Goal: Check status: Check status

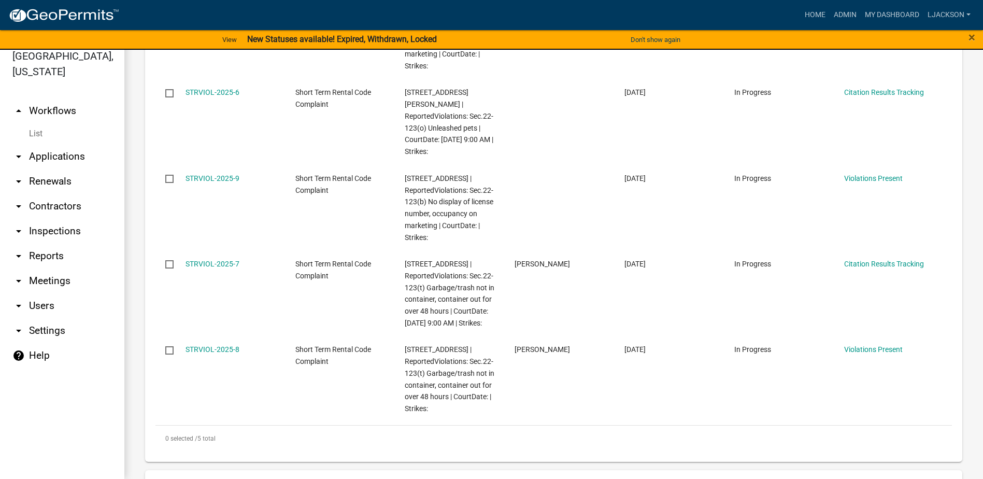
scroll to position [337, 0]
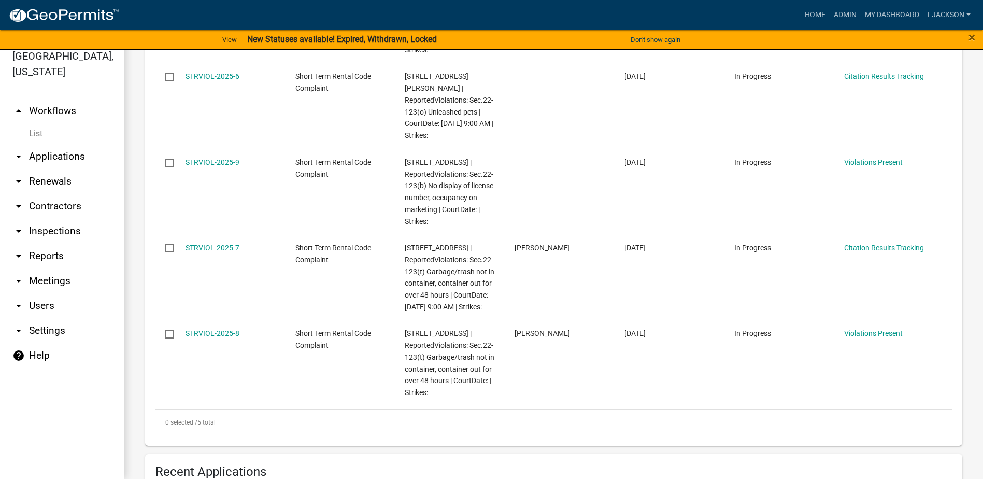
click at [55, 153] on link "arrow_drop_down Applications" at bounding box center [62, 156] width 124 height 25
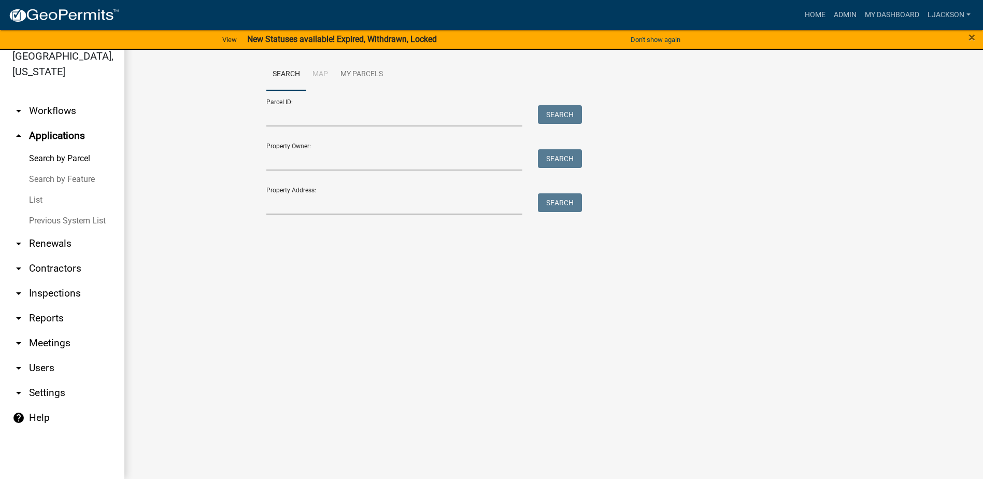
click at [41, 202] on link "List" at bounding box center [62, 200] width 124 height 21
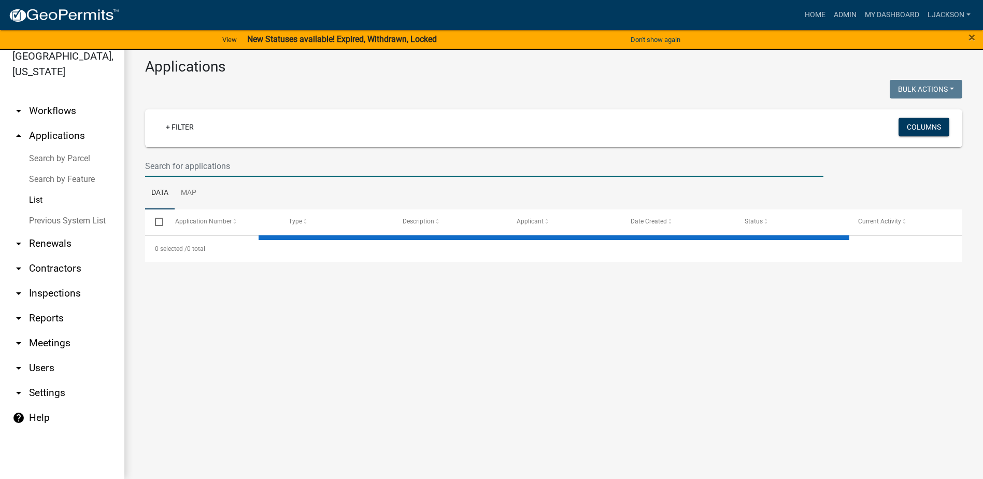
click at [206, 167] on input "text" at bounding box center [484, 165] width 678 height 21
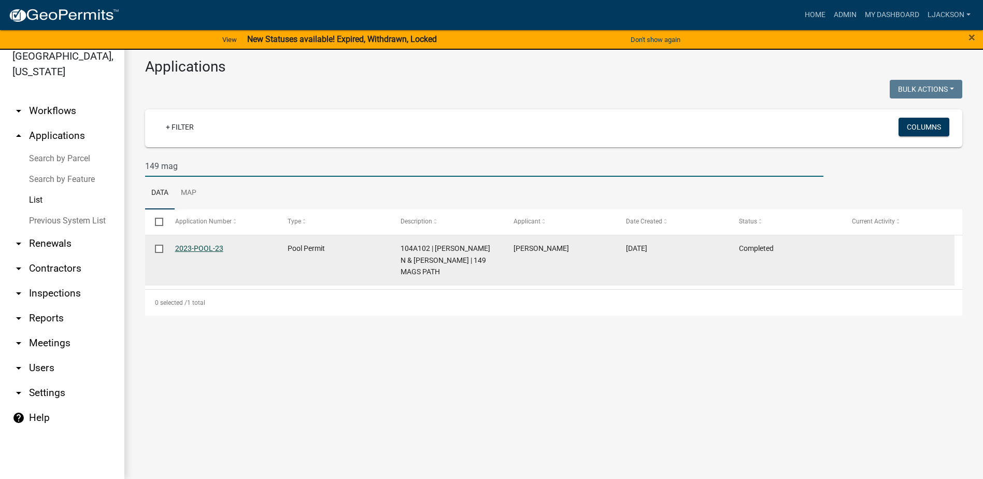
type input "149 mag"
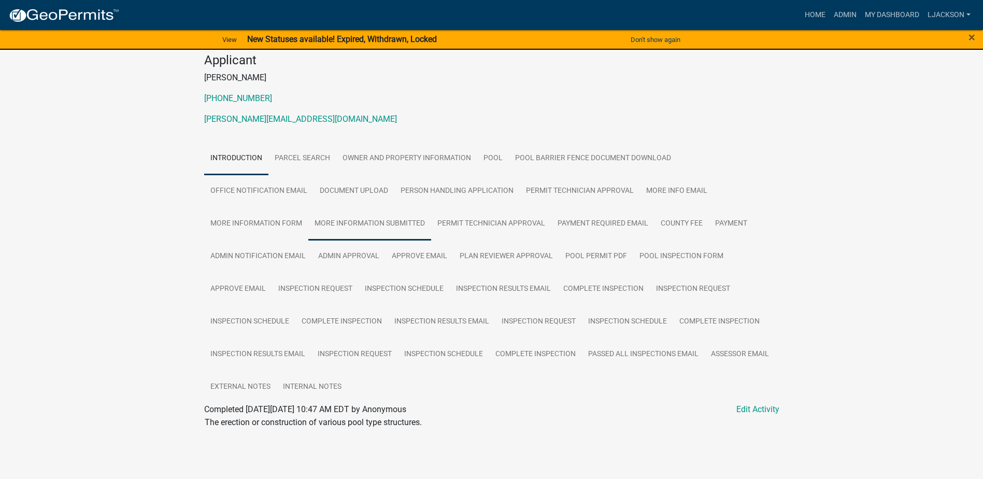
scroll to position [106, 0]
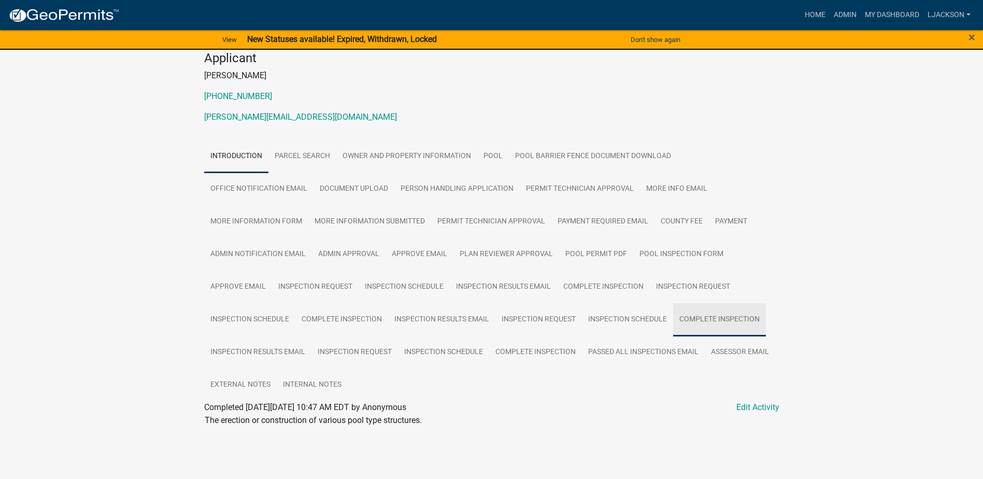
click at [695, 317] on link "Complete Inspection" at bounding box center [719, 319] width 93 height 33
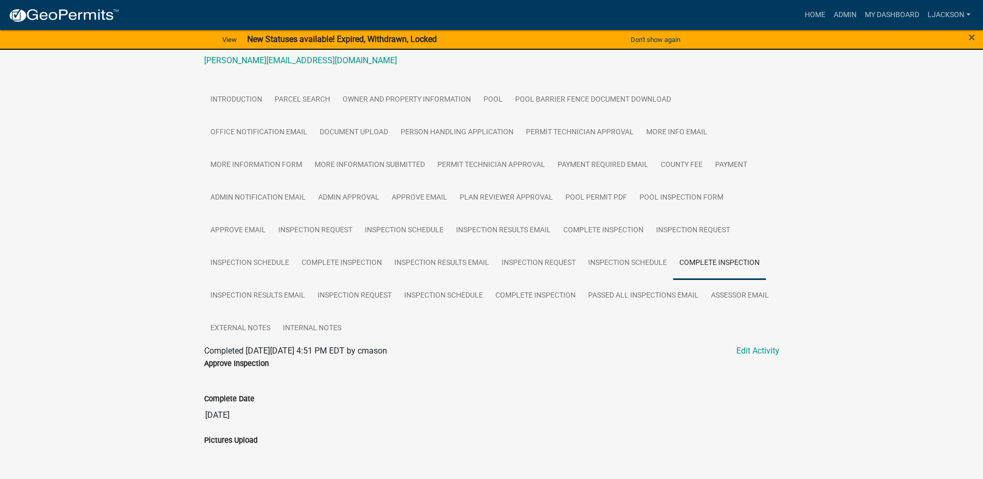
scroll to position [209, 0]
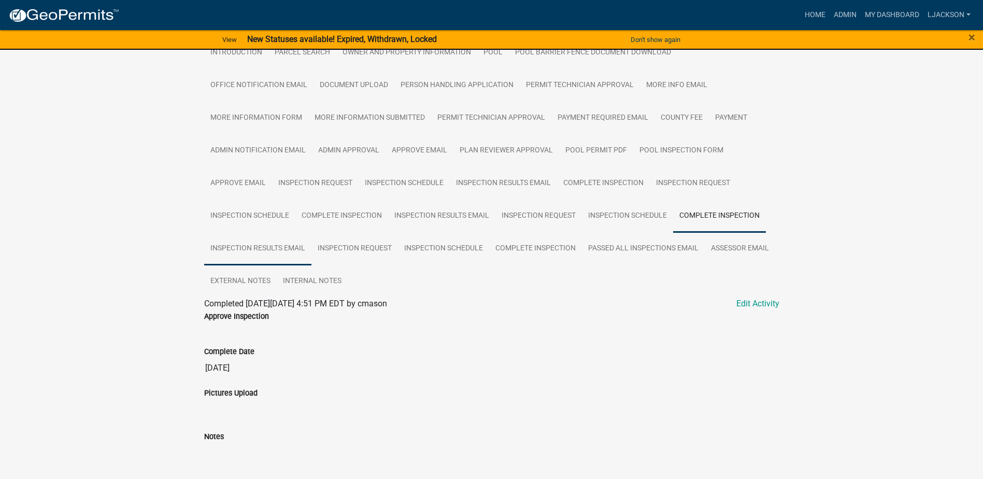
click at [268, 246] on link "Inspection Results Email" at bounding box center [257, 248] width 107 height 33
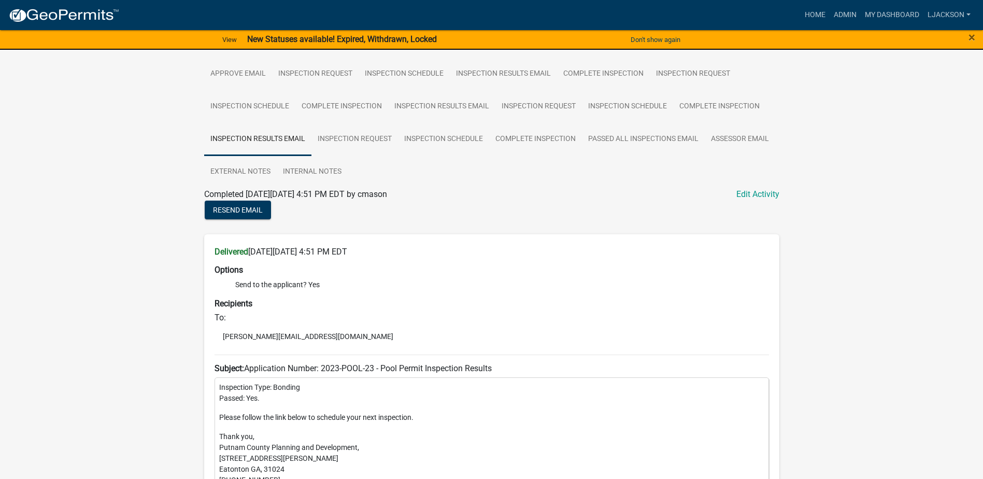
scroll to position [313, 0]
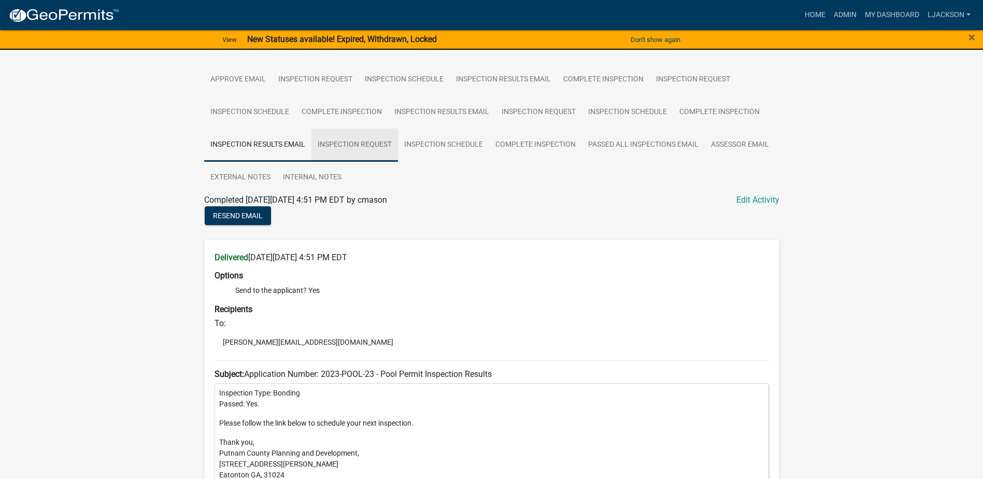
click at [361, 146] on link "Inspection Request" at bounding box center [355, 145] width 87 height 33
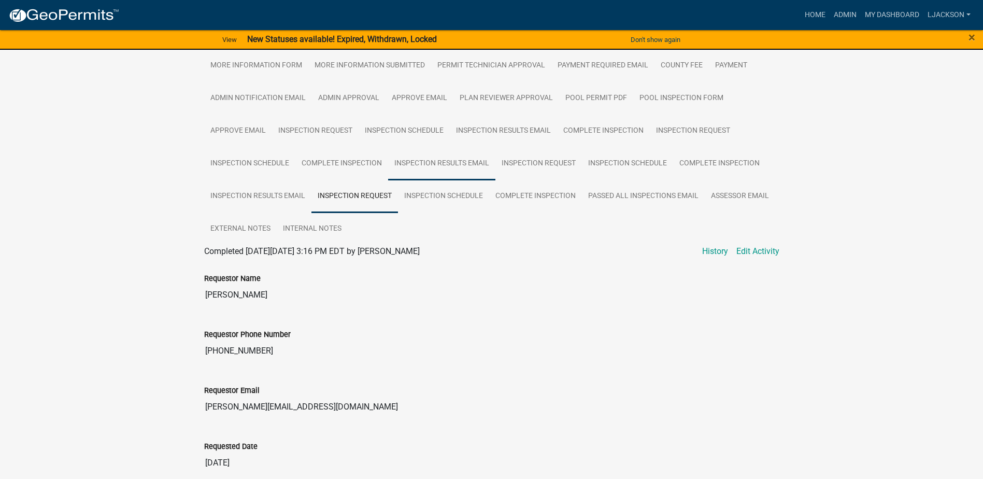
scroll to position [261, 0]
click at [442, 192] on link "Inspection Schedule" at bounding box center [443, 196] width 91 height 33
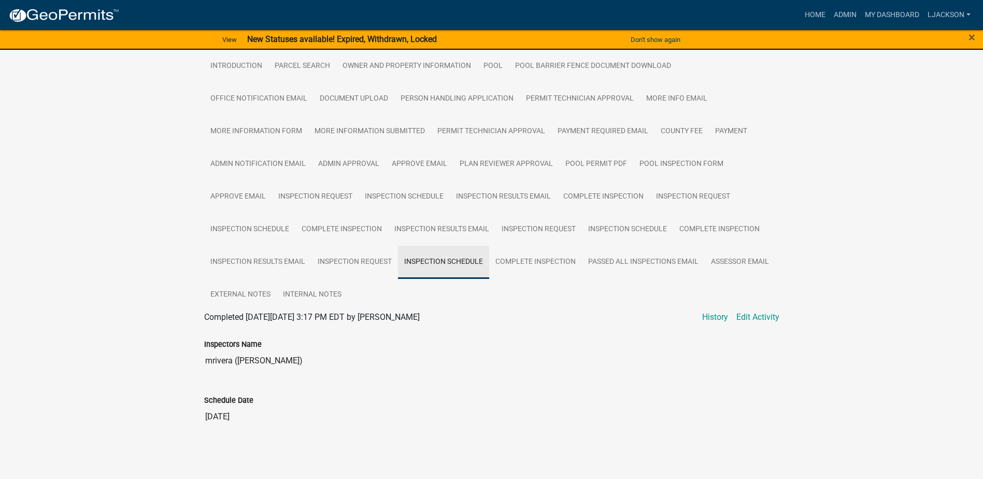
scroll to position [196, 0]
click at [512, 259] on link "Complete Inspection" at bounding box center [535, 262] width 93 height 33
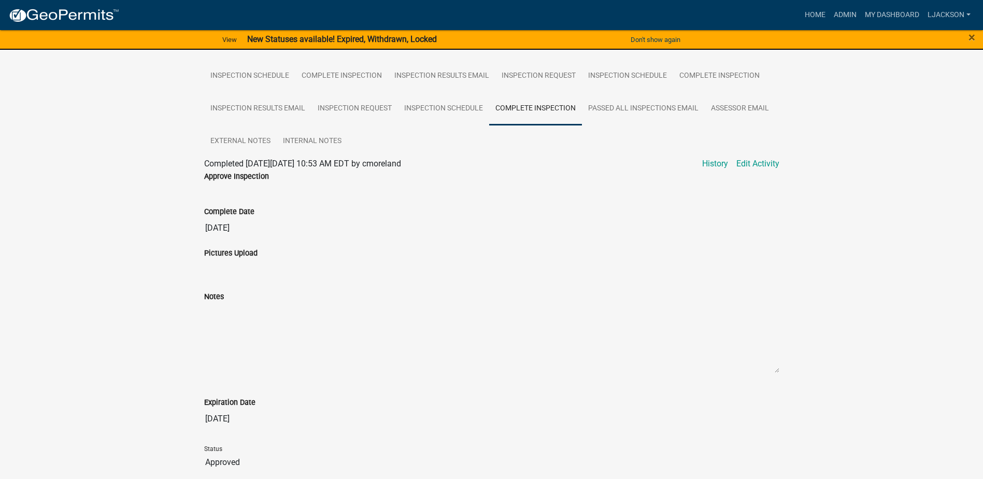
scroll to position [300, 0]
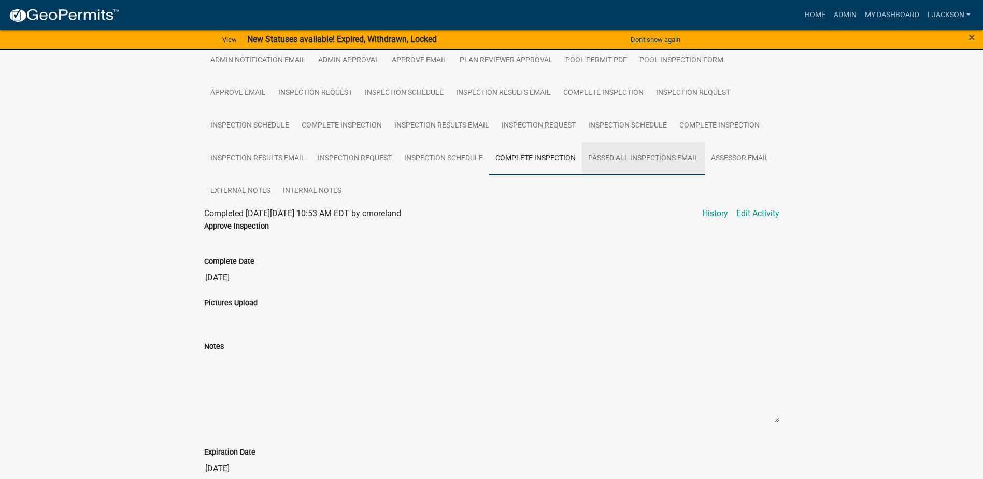
click at [627, 159] on link "Passed All Inspections Email" at bounding box center [643, 158] width 123 height 33
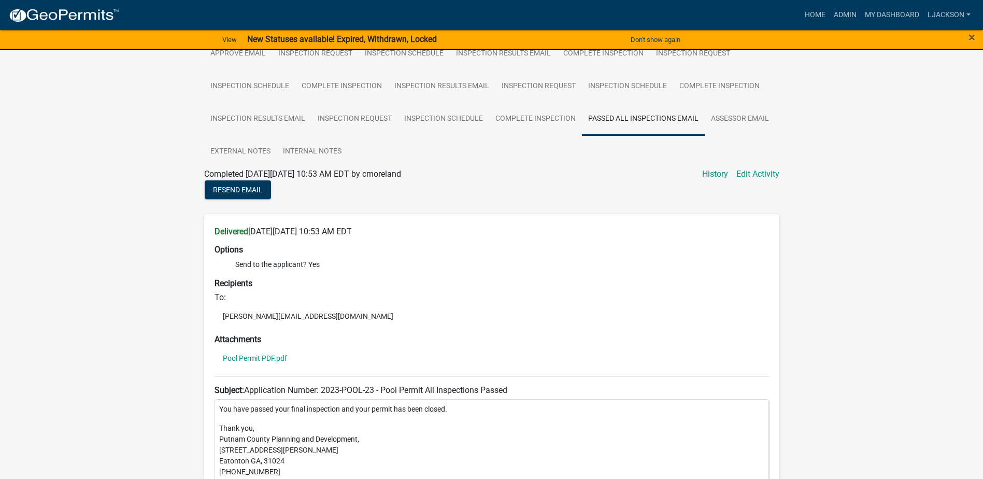
scroll to position [301, 0]
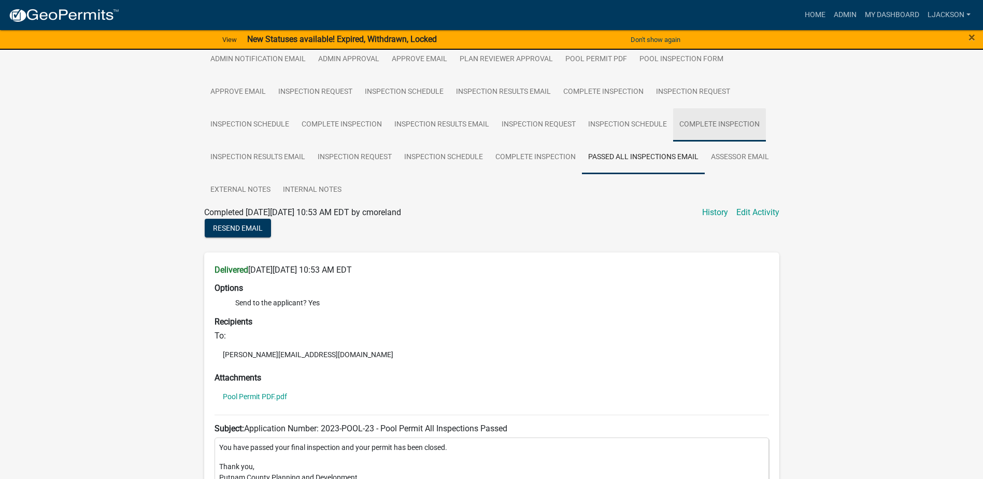
click at [698, 121] on link "Complete Inspection" at bounding box center [719, 124] width 93 height 33
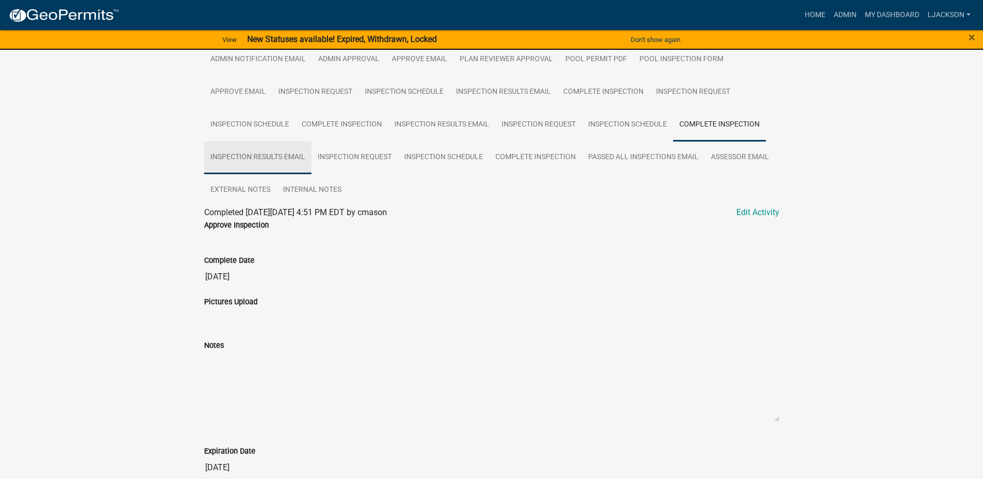
click at [272, 158] on link "Inspection Results Email" at bounding box center [257, 157] width 107 height 33
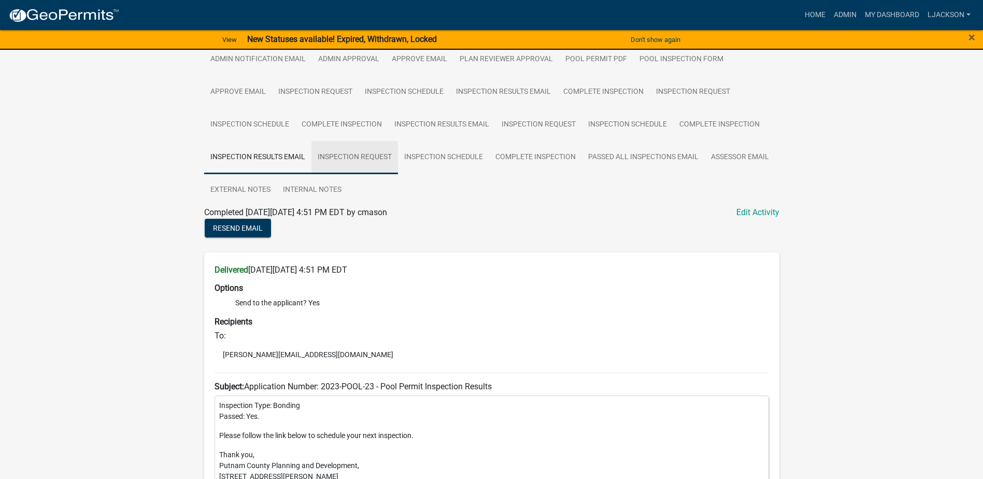
click at [344, 158] on link "Inspection Request" at bounding box center [355, 157] width 87 height 33
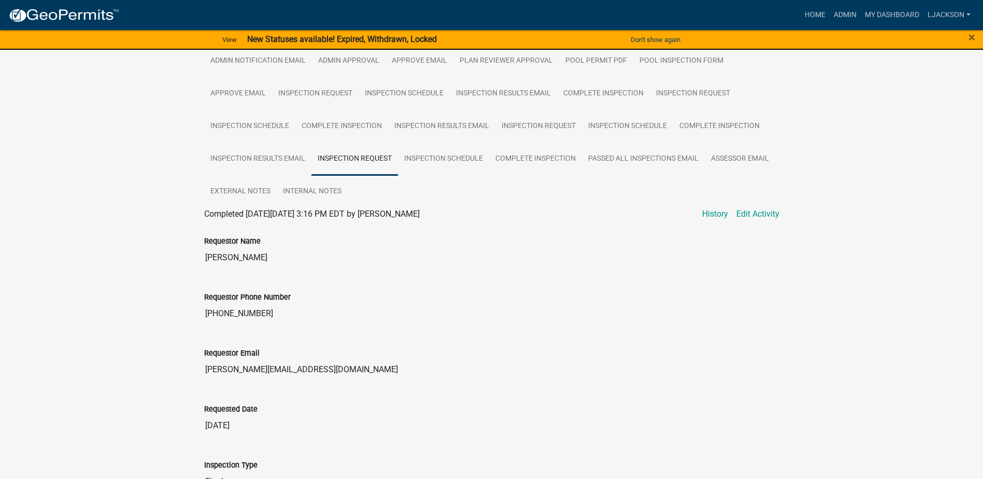
scroll to position [287, 0]
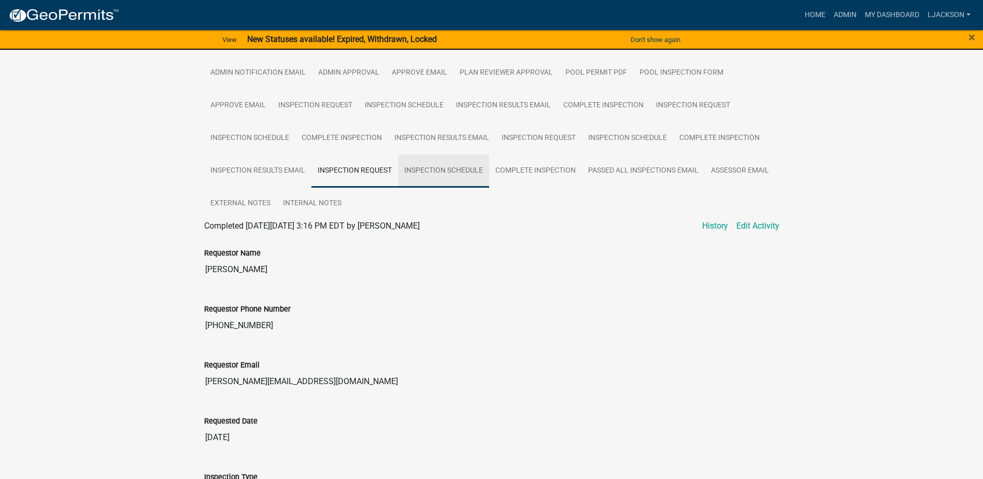
click at [444, 173] on link "Inspection Schedule" at bounding box center [443, 170] width 91 height 33
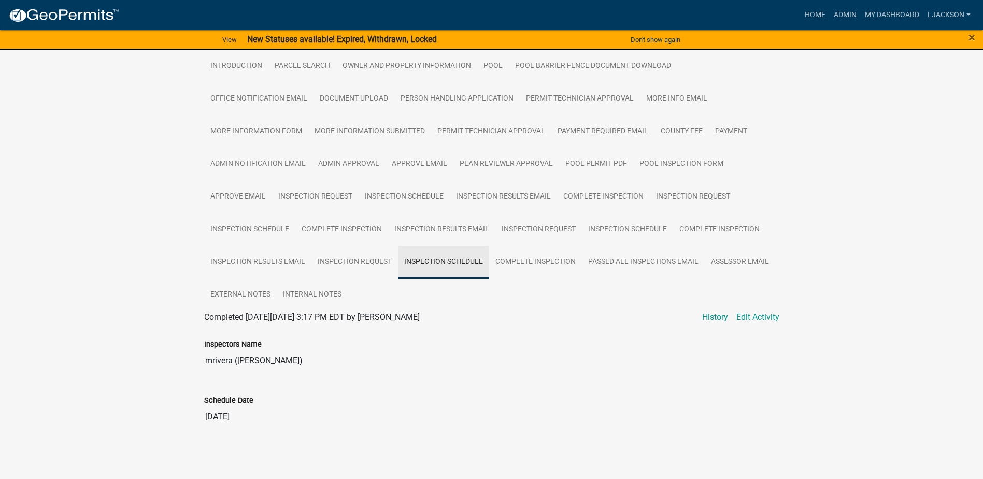
scroll to position [196, 0]
click at [519, 261] on link "Complete Inspection" at bounding box center [535, 262] width 93 height 33
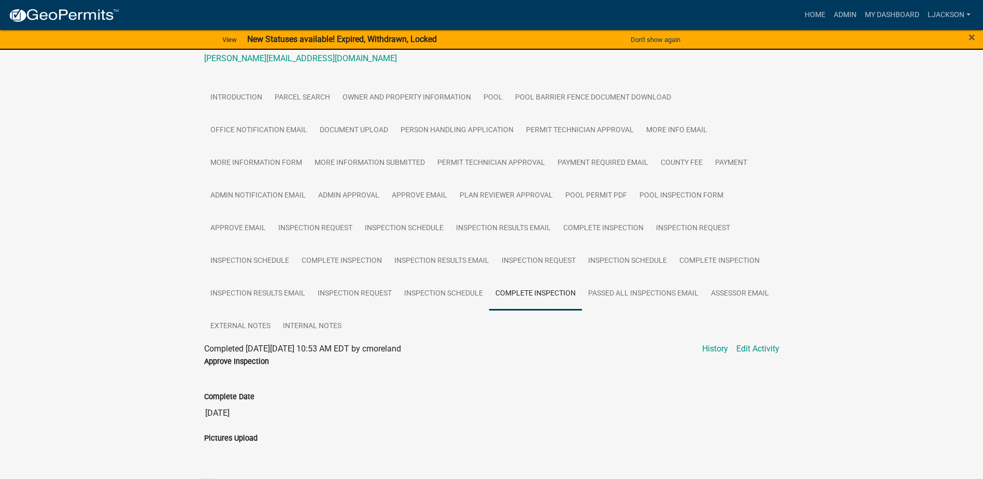
scroll to position [188, 0]
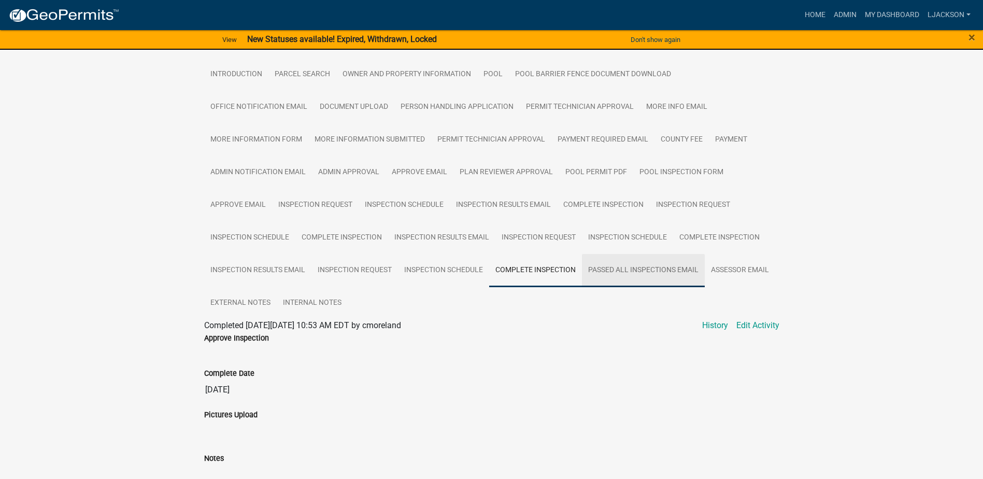
click at [599, 275] on link "Passed All Inspections Email" at bounding box center [643, 270] width 123 height 33
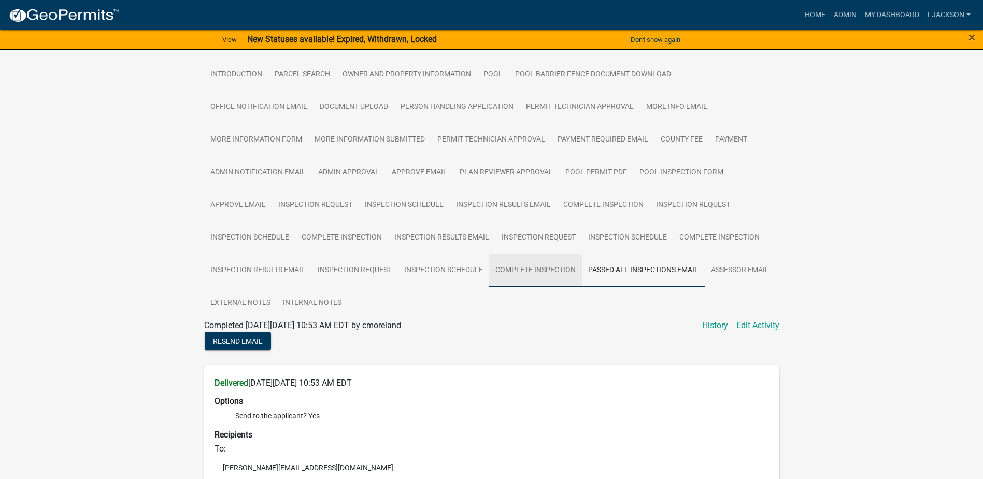
click at [553, 278] on link "Complete Inspection" at bounding box center [535, 270] width 93 height 33
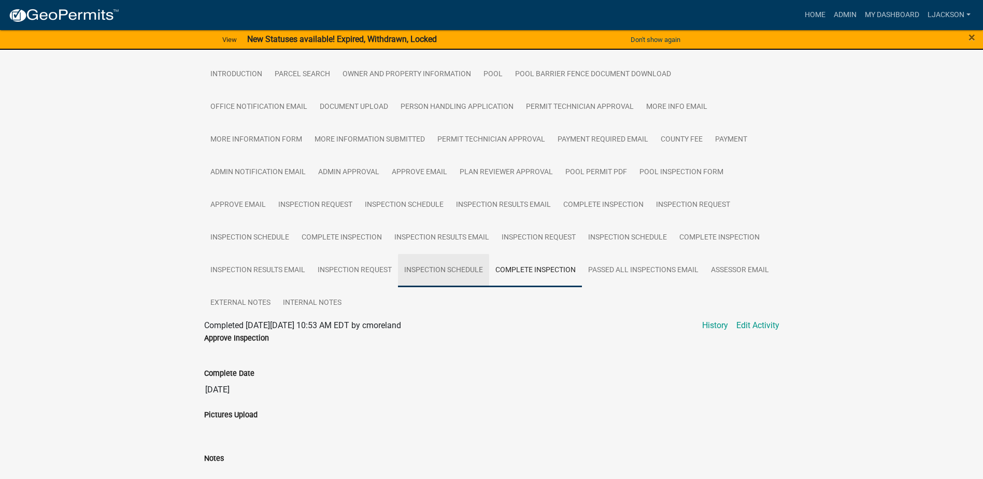
click at [473, 268] on link "Inspection Schedule" at bounding box center [443, 270] width 91 height 33
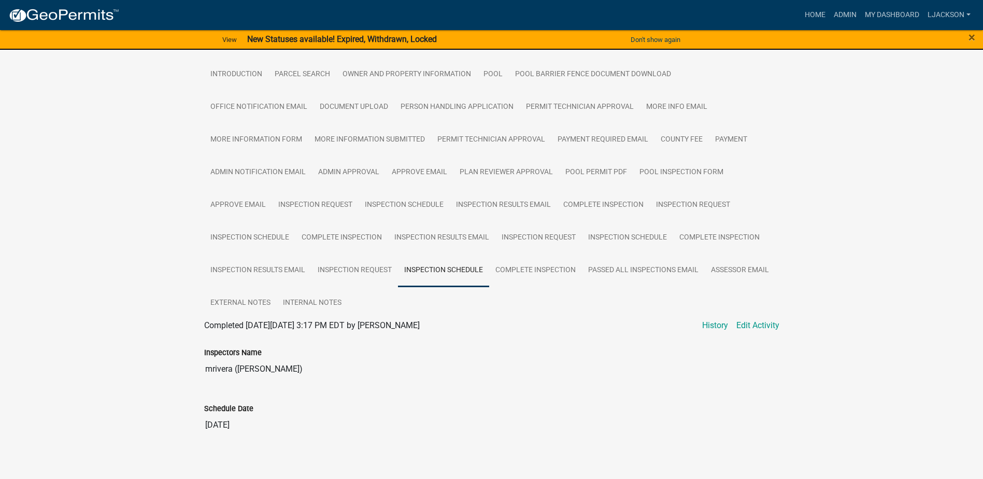
scroll to position [196, 0]
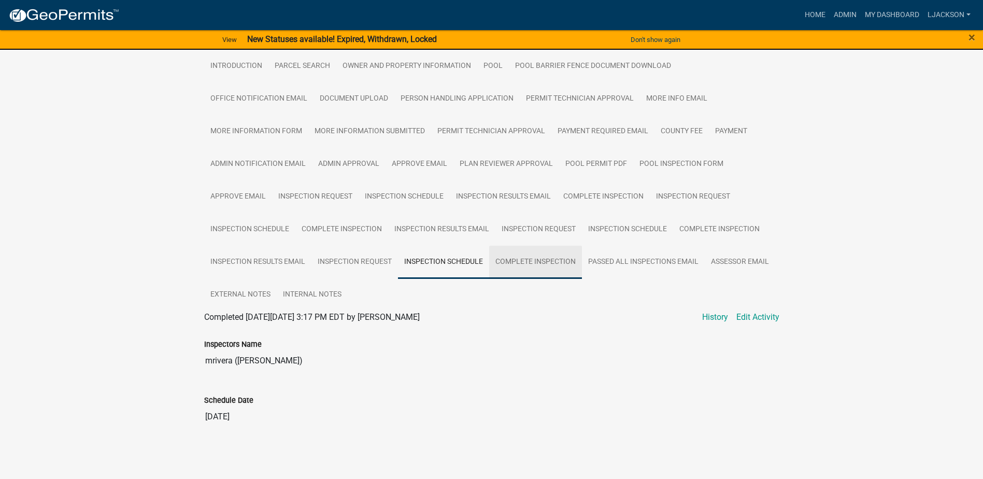
click at [526, 260] on link "Complete Inspection" at bounding box center [535, 262] width 93 height 33
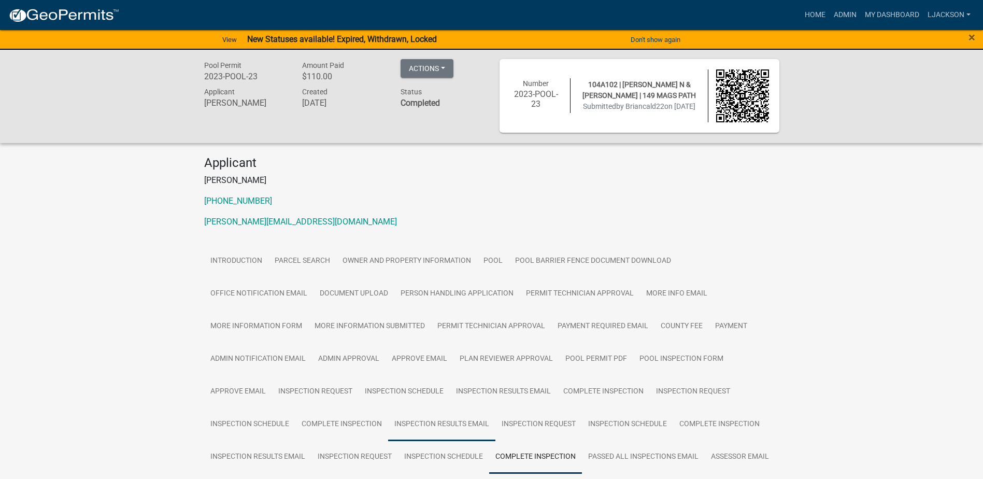
scroll to position [0, 0]
click at [295, 266] on link "Parcel search" at bounding box center [302, 262] width 68 height 33
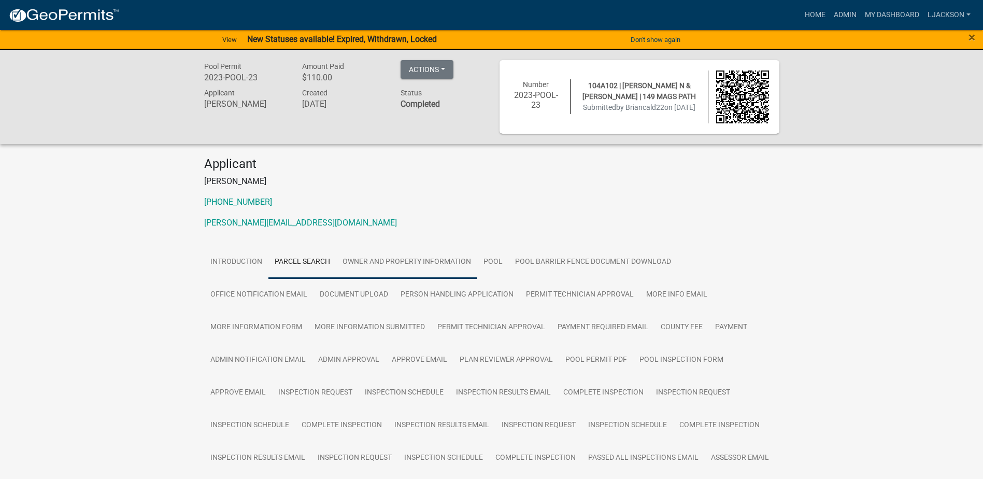
click at [389, 255] on link "Owner and Property Information" at bounding box center [406, 262] width 141 height 33
